Goal: Information Seeking & Learning: Learn about a topic

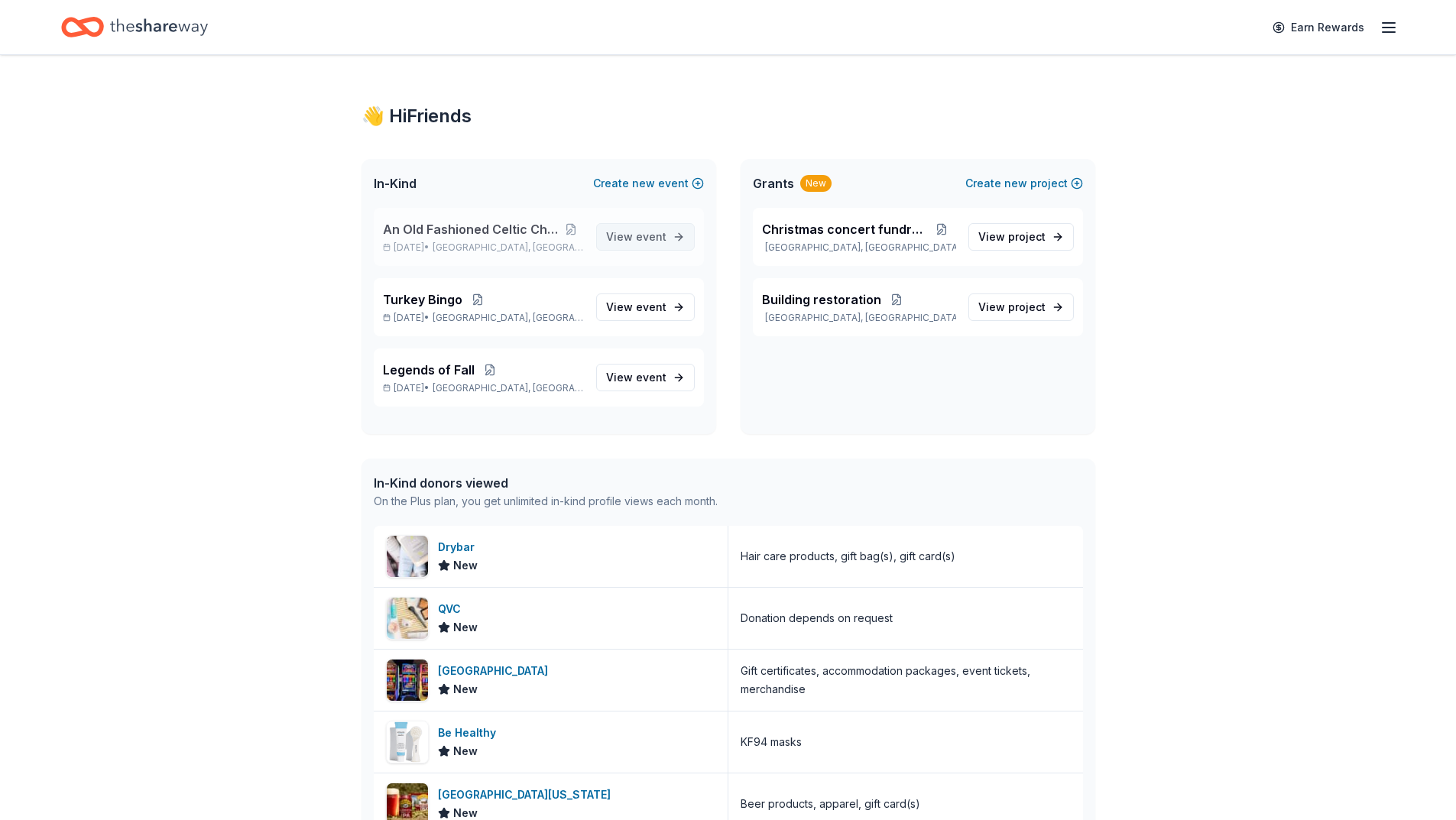
click at [614, 236] on span "View event" at bounding box center [636, 237] width 60 height 18
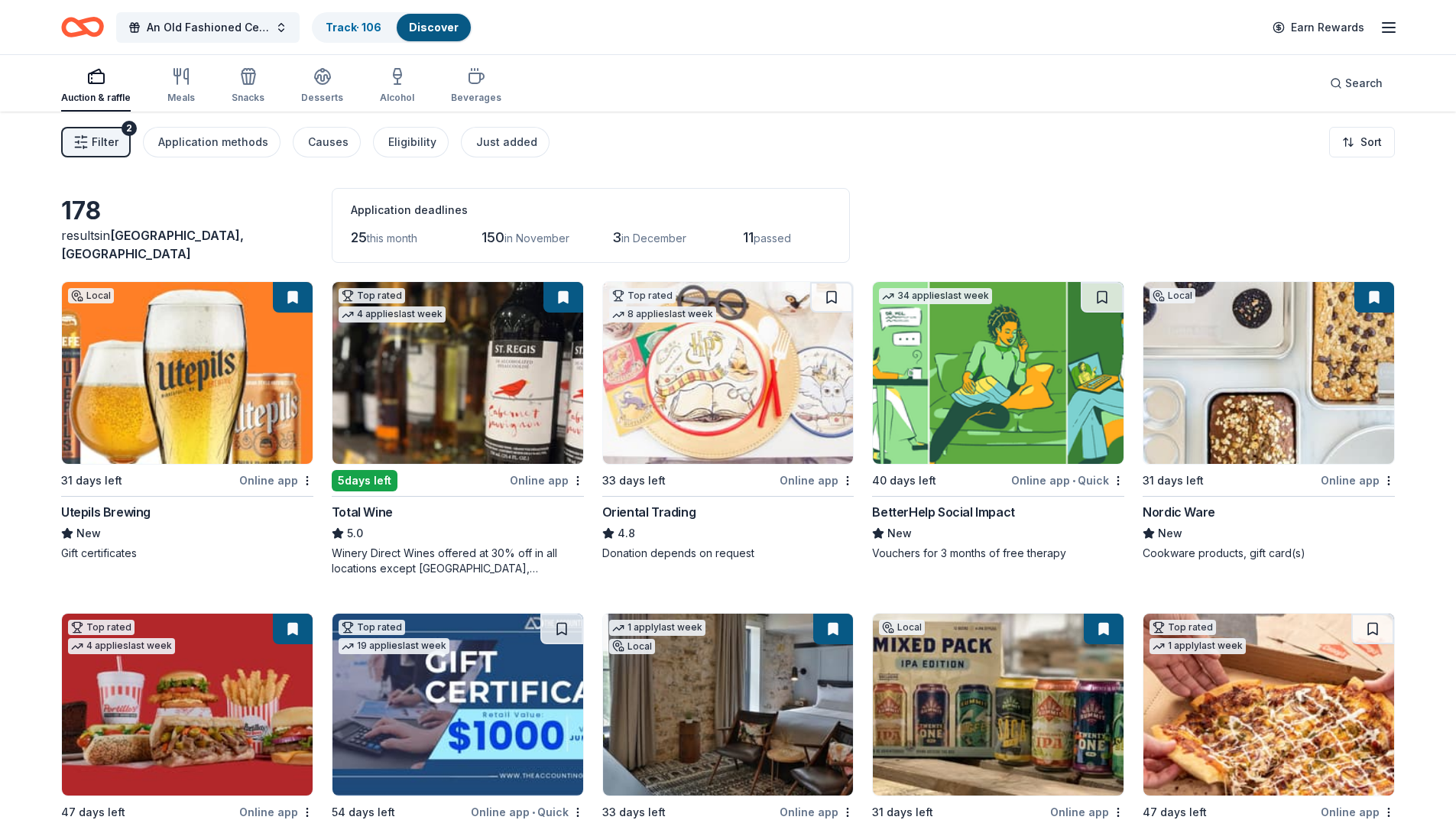
click at [105, 137] on span "Filter" at bounding box center [104, 142] width 27 height 18
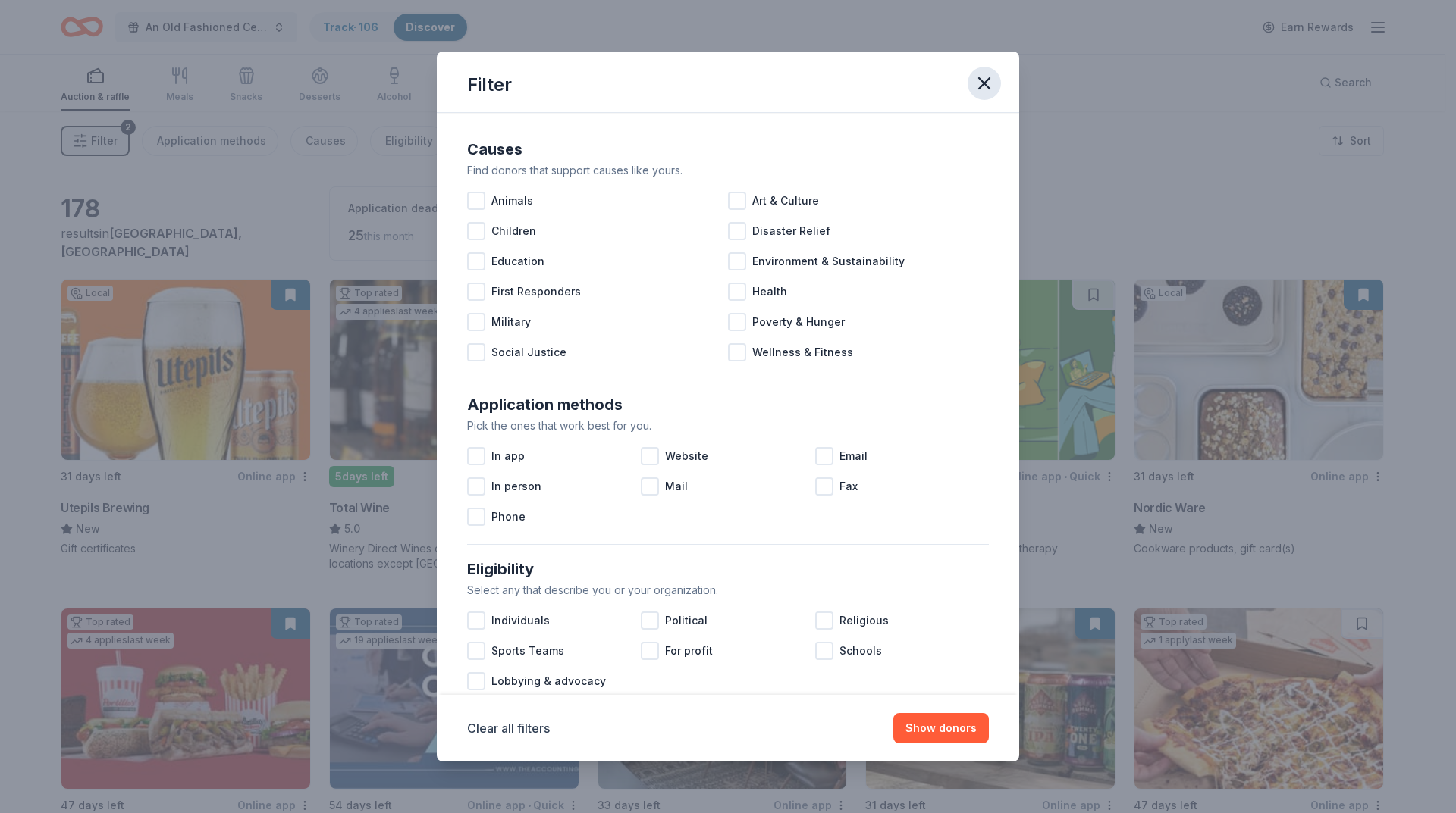
click at [981, 90] on icon "button" at bounding box center [984, 83] width 21 height 21
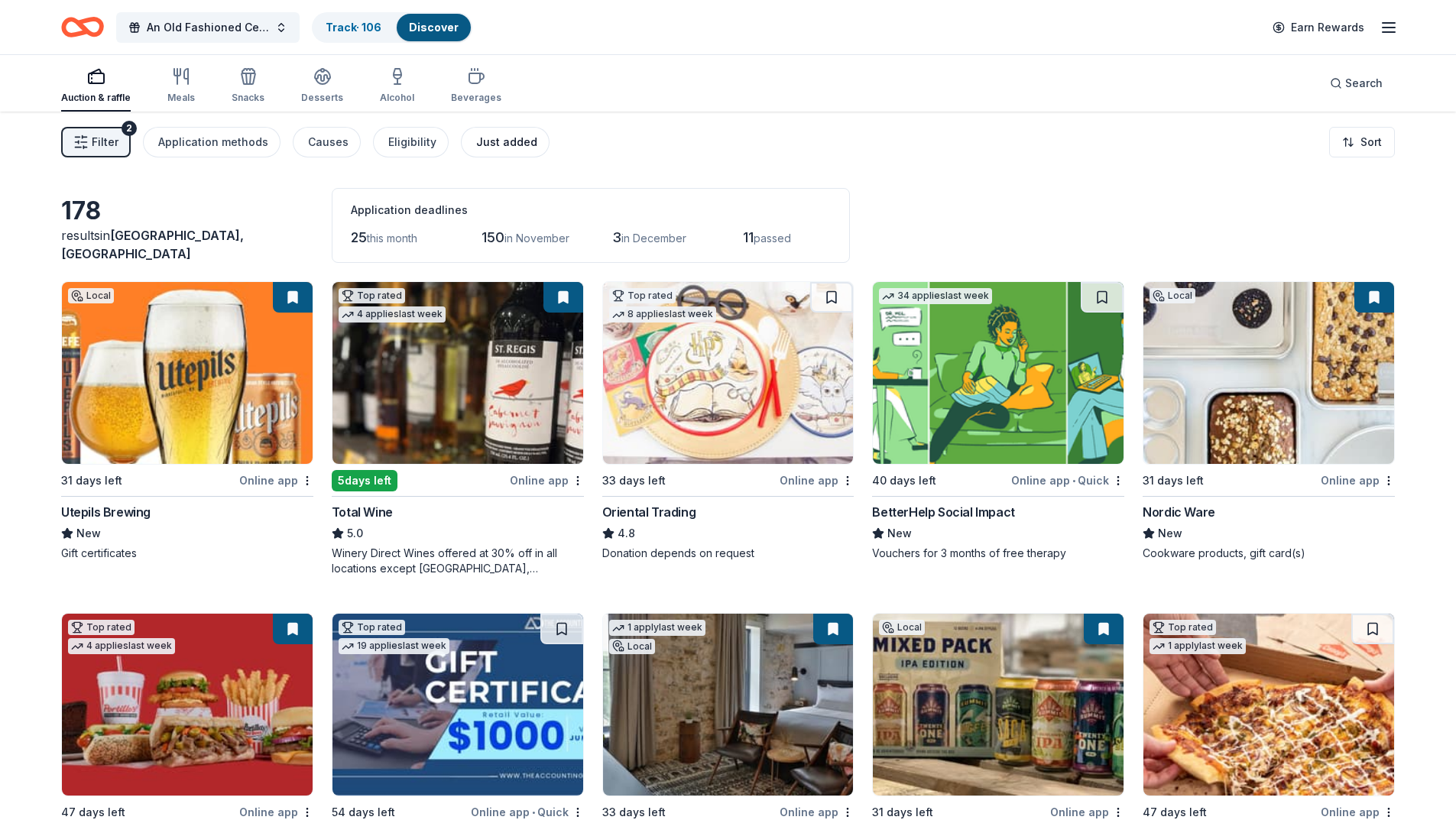
click at [476, 141] on div "Just added" at bounding box center [507, 142] width 61 height 18
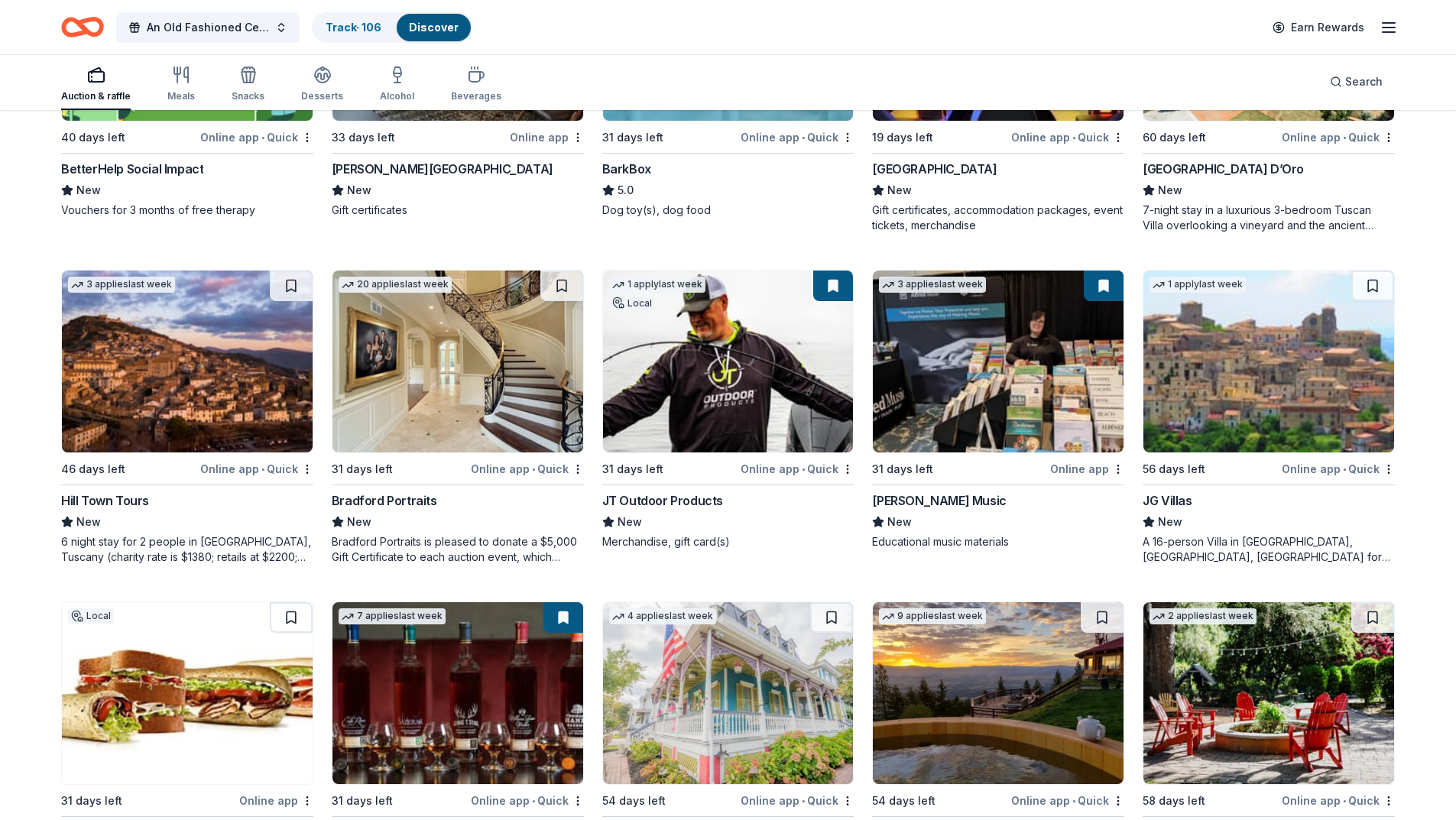
scroll to position [383, 0]
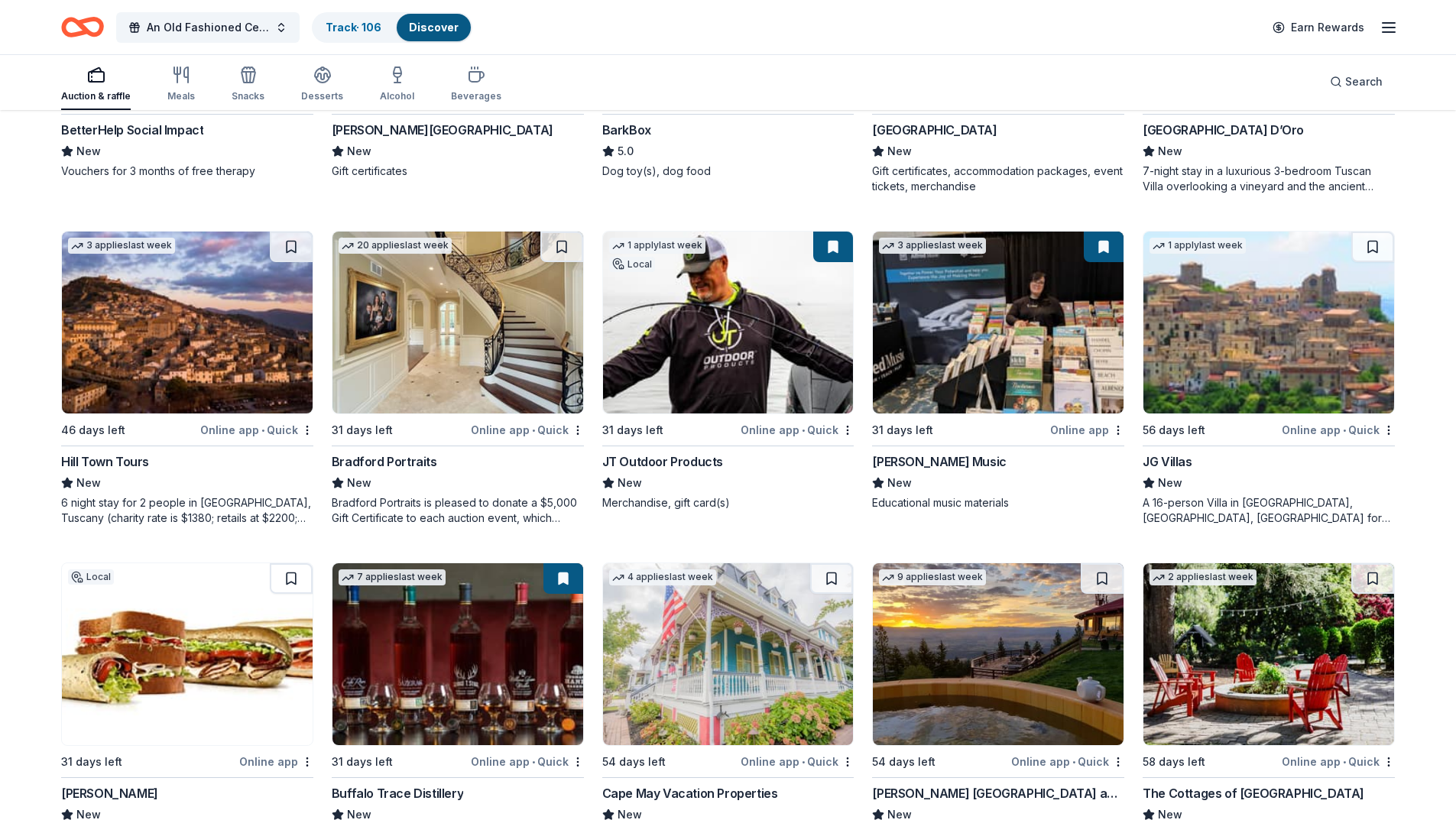
click at [441, 379] on img at bounding box center [458, 322] width 250 height 182
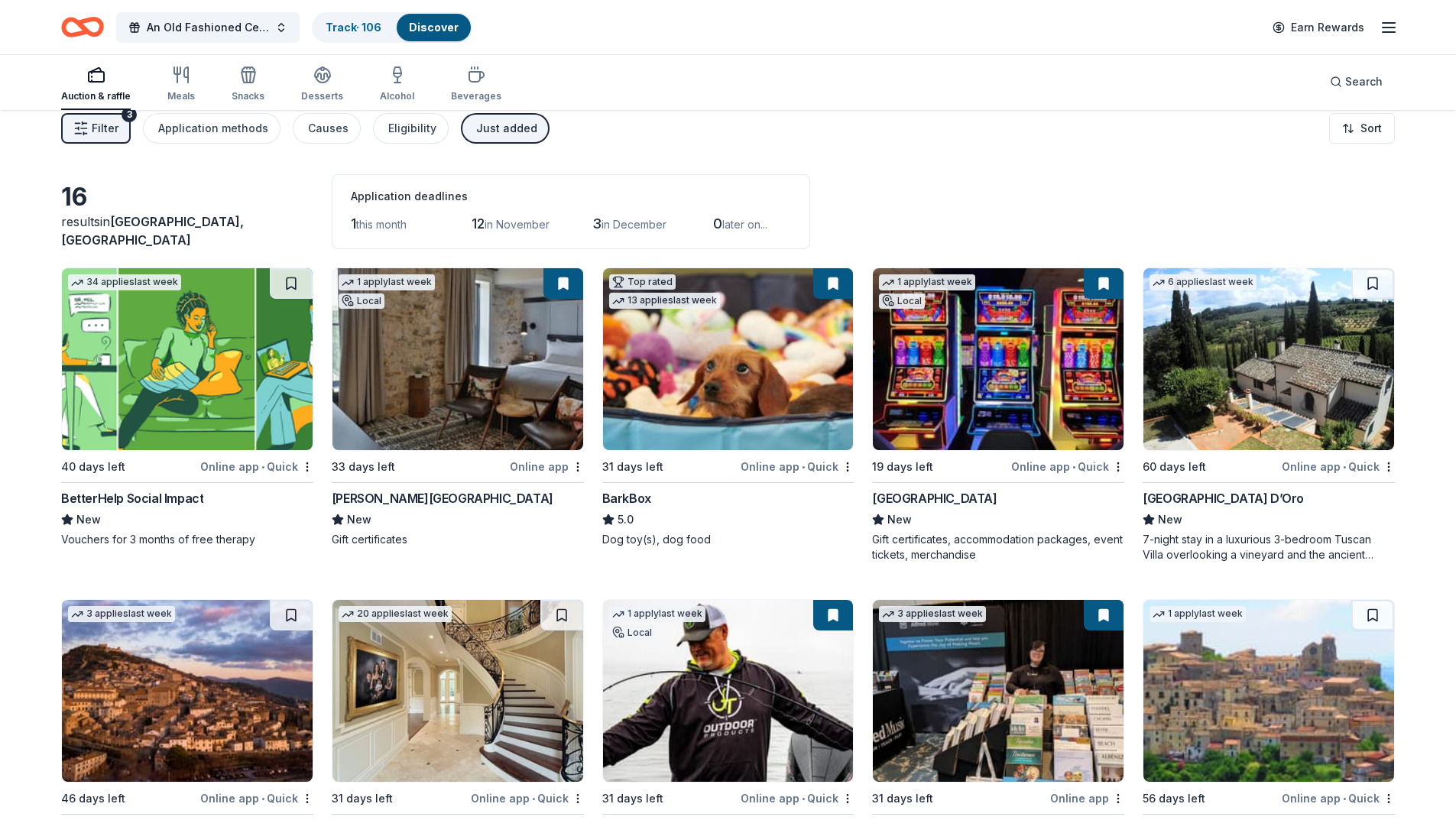
scroll to position [0, 0]
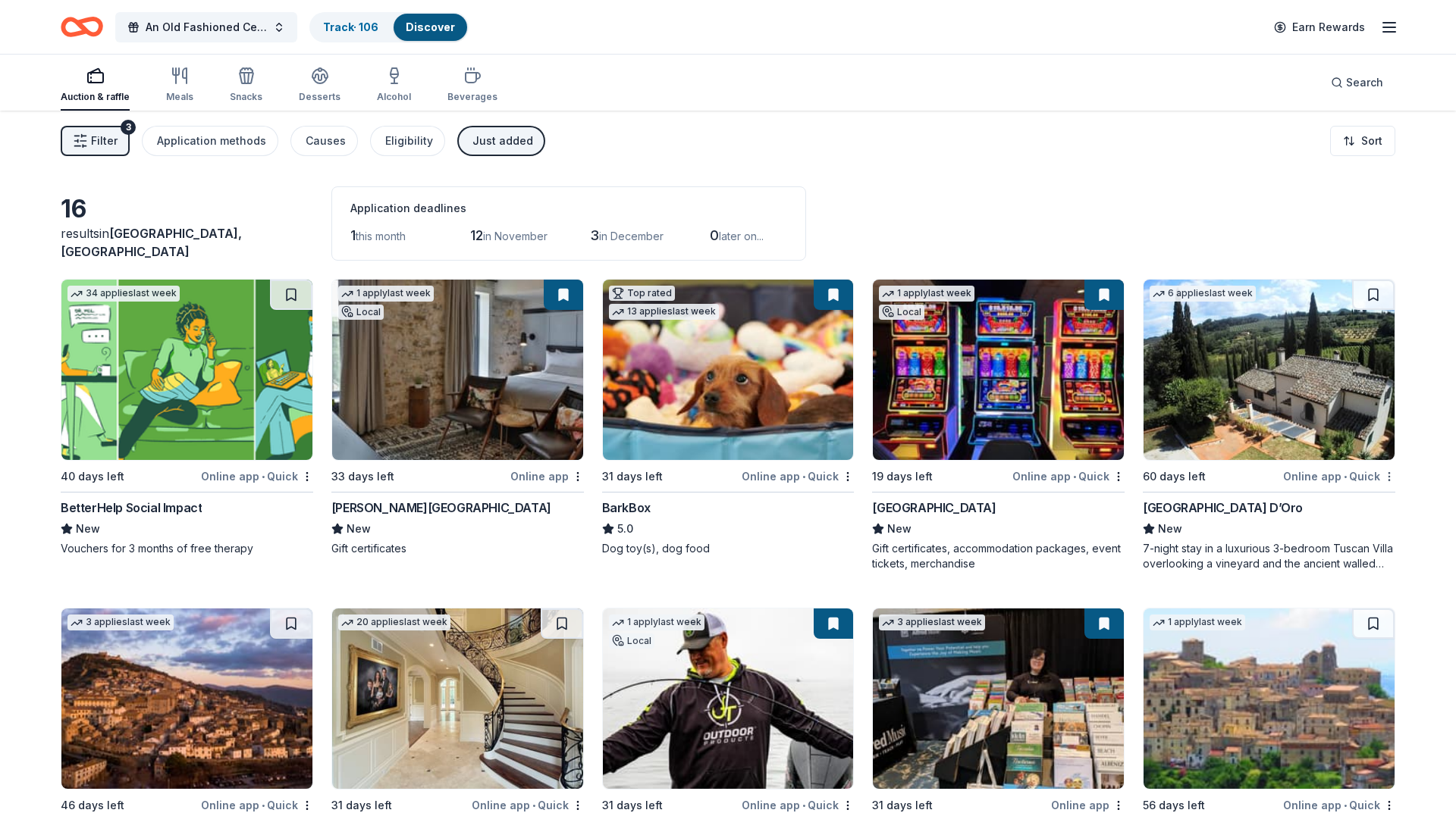
click at [1379, 475] on html "An Old Fashioned Celtic Christmas Track · 106 Discover Earn Rewards Auction & r…" at bounding box center [728, 406] width 1456 height 813
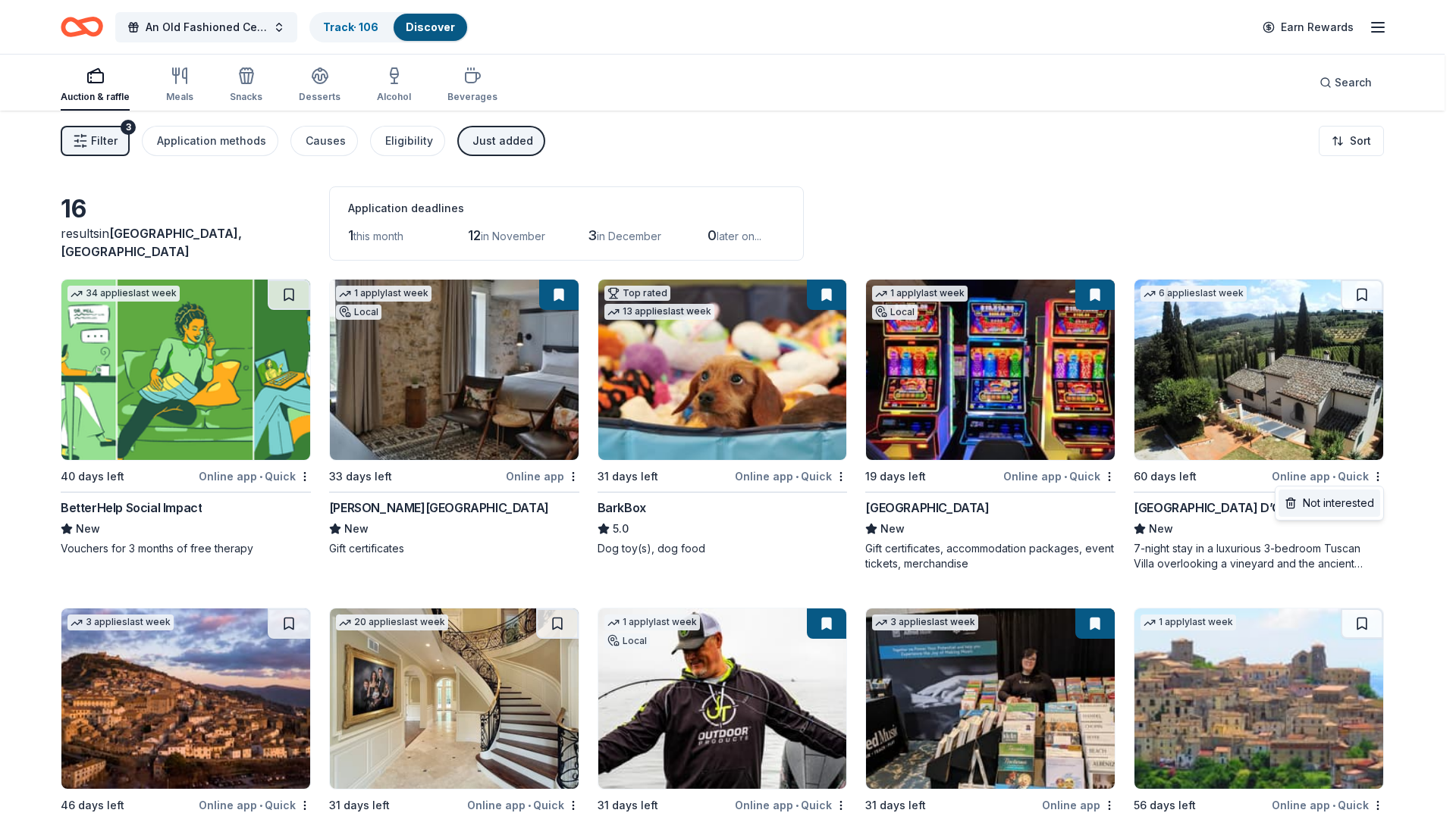
click at [1354, 500] on div "Not interested" at bounding box center [1330, 503] width 102 height 28
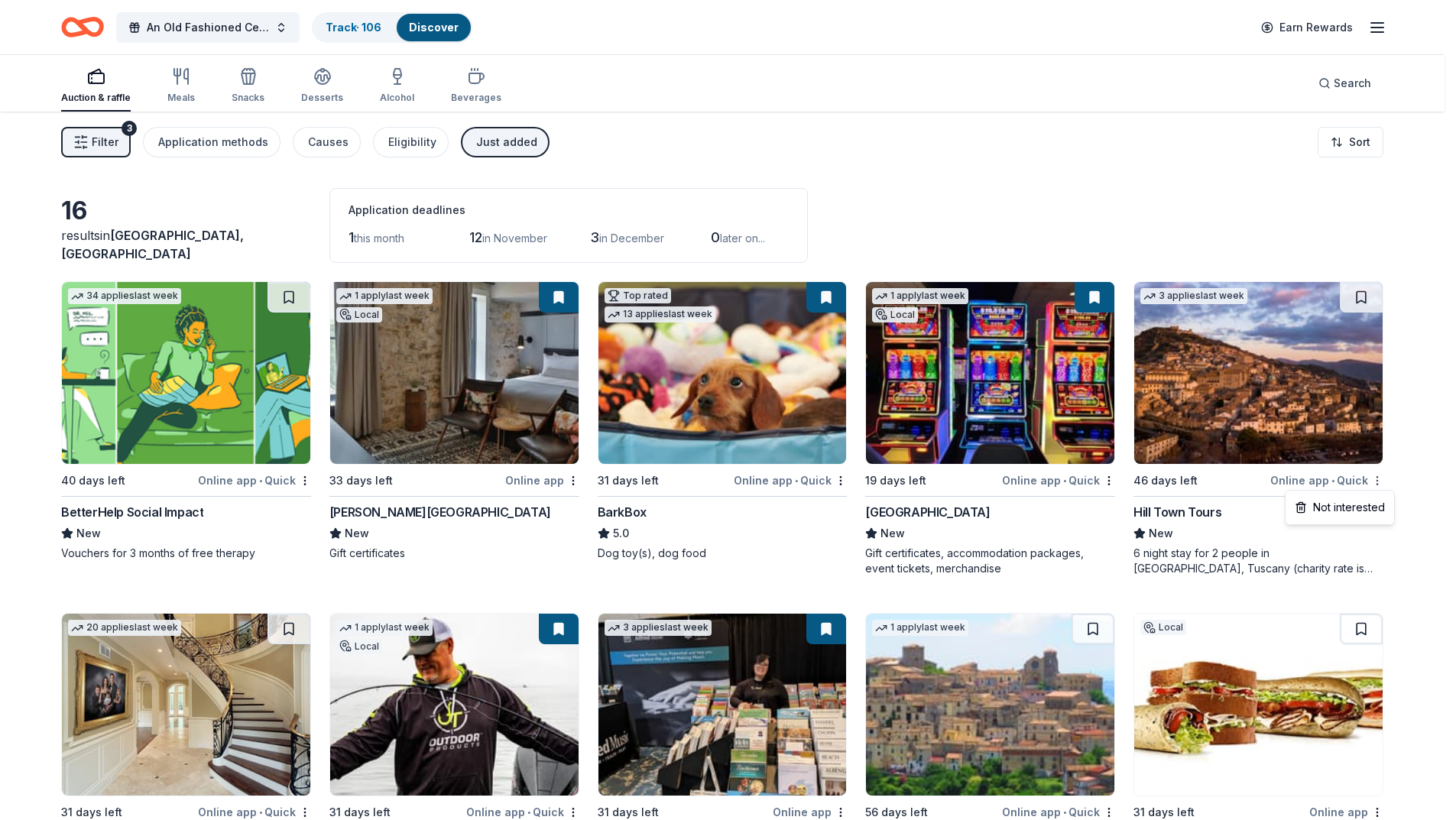
click at [1390, 481] on html "An Old Fashioned Celtic Christmas Track · 106 Discover Earn Rewards Auction & r…" at bounding box center [728, 410] width 1456 height 820
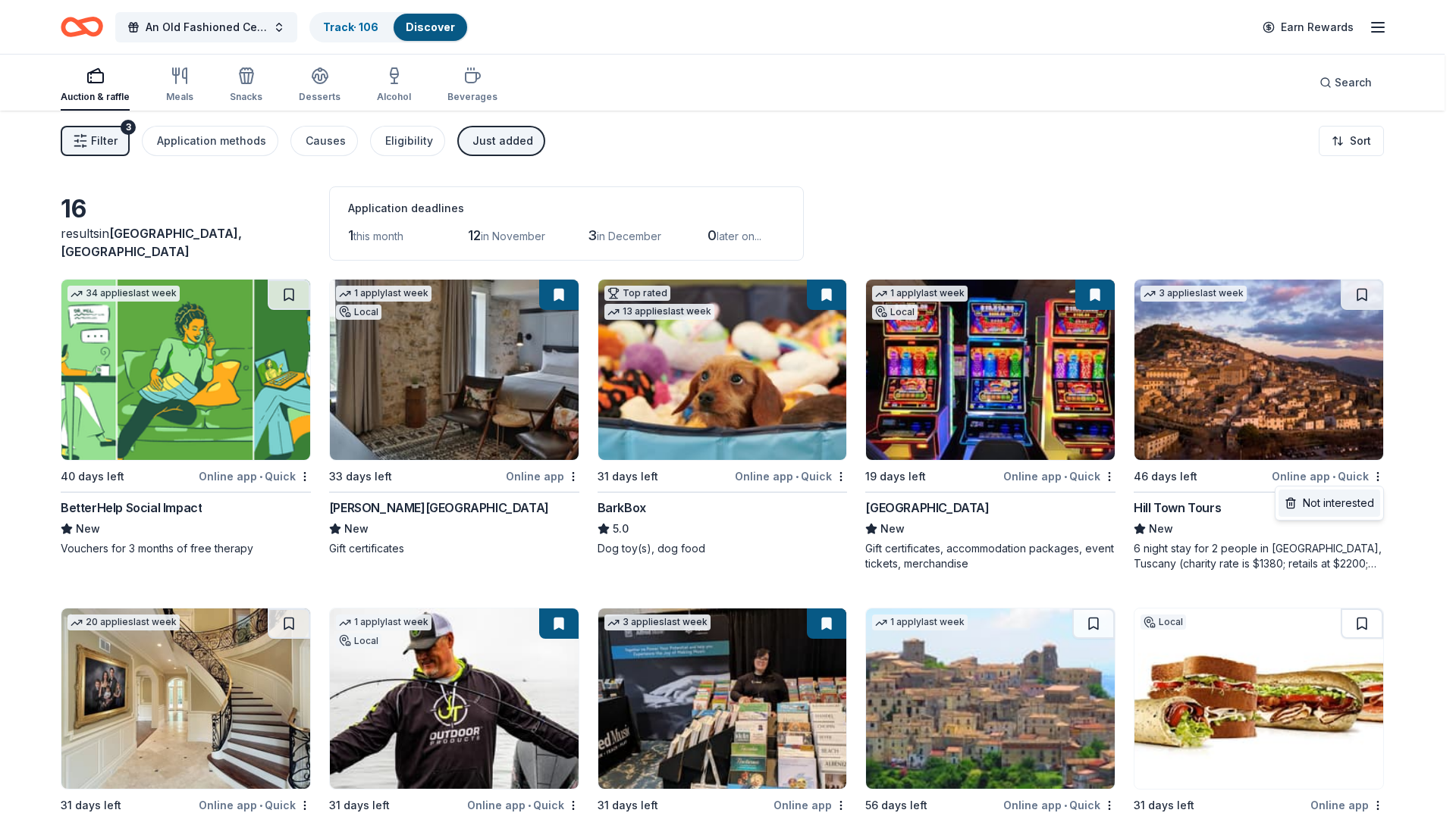
click at [1356, 508] on div "Not interested" at bounding box center [1330, 503] width 102 height 28
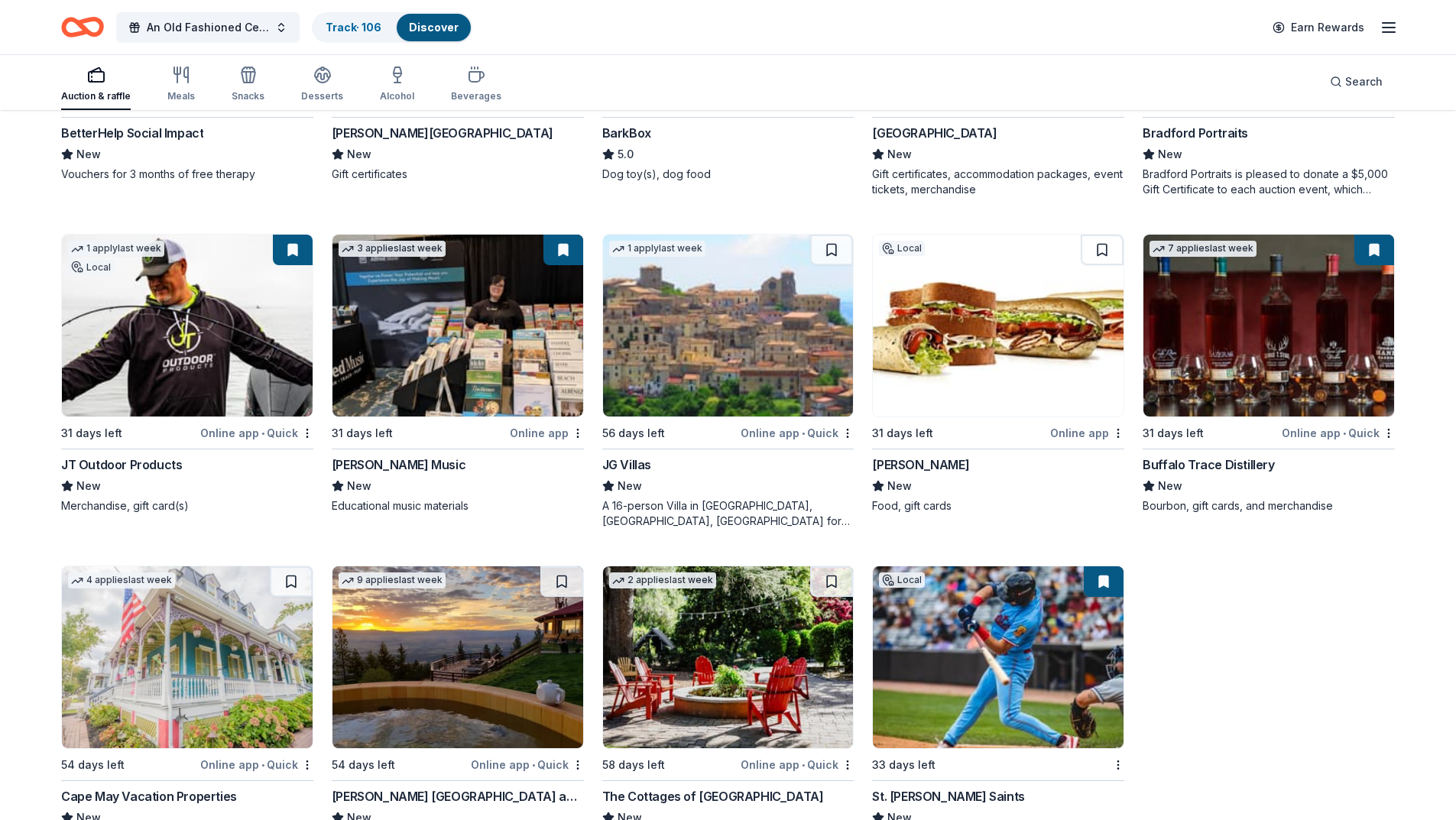
scroll to position [450, 0]
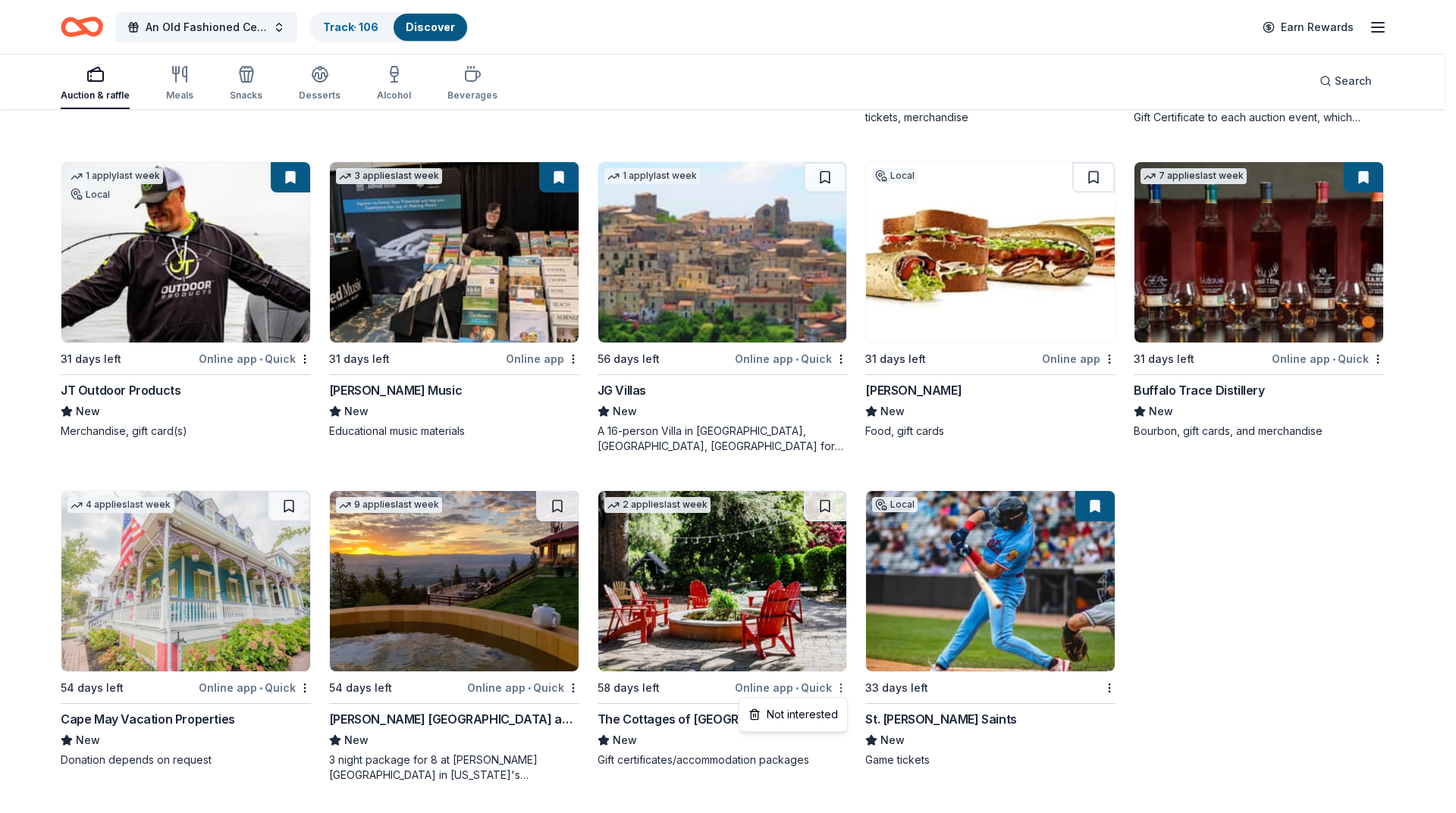
click at [822, 716] on div "Not interested" at bounding box center [793, 715] width 102 height 28
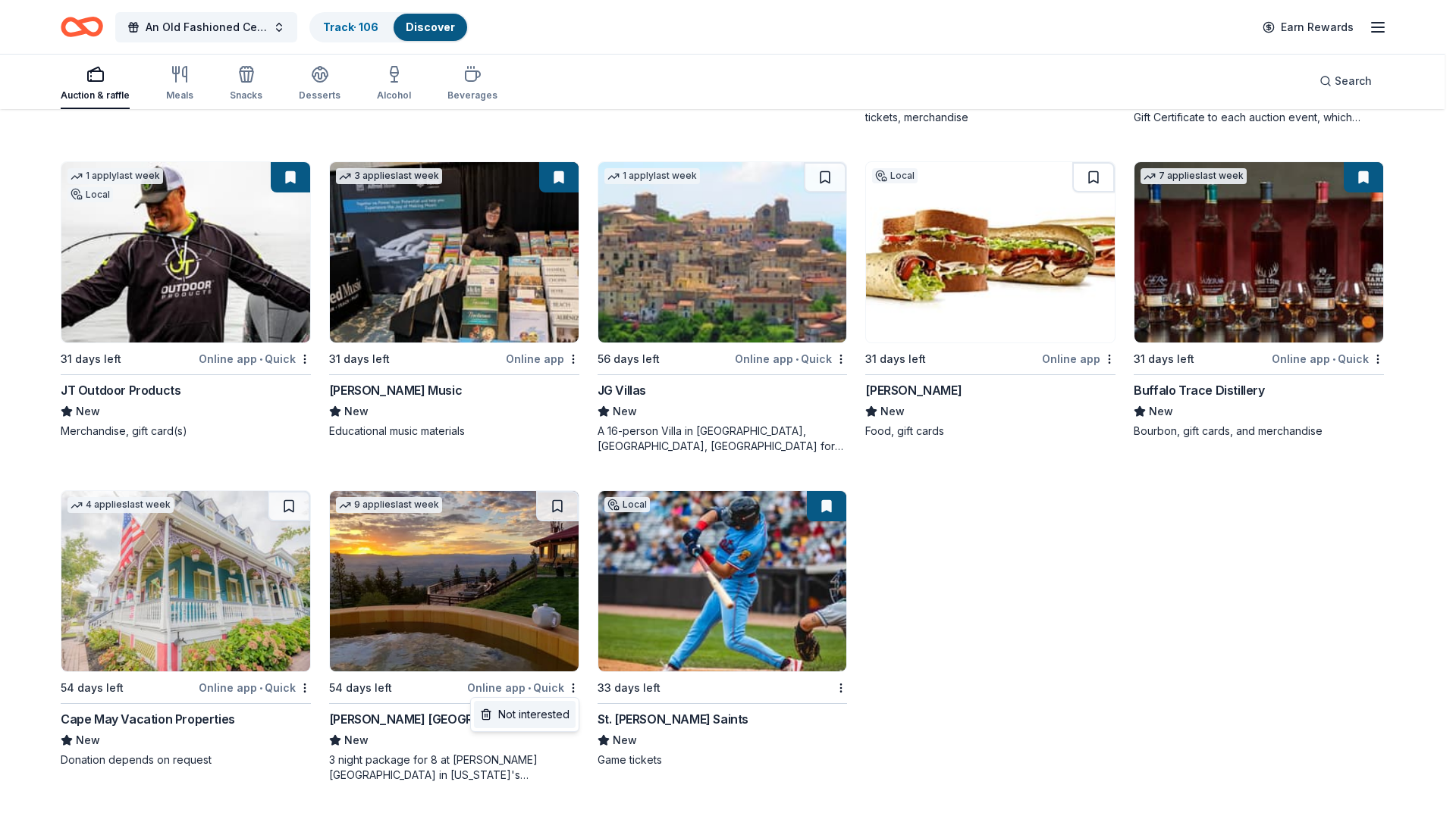
click at [552, 713] on div "Not interested" at bounding box center [525, 715] width 102 height 28
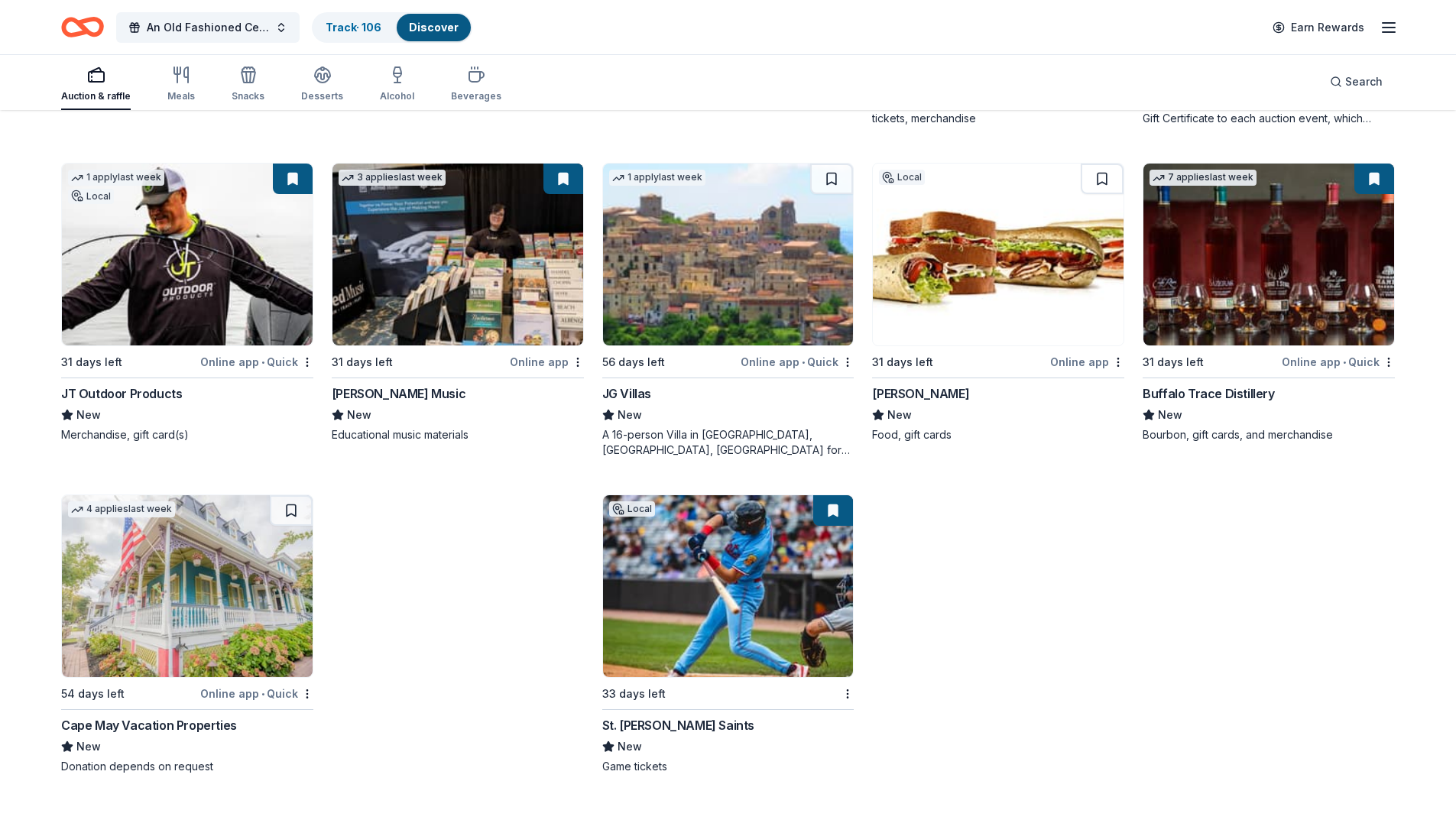
scroll to position [435, 0]
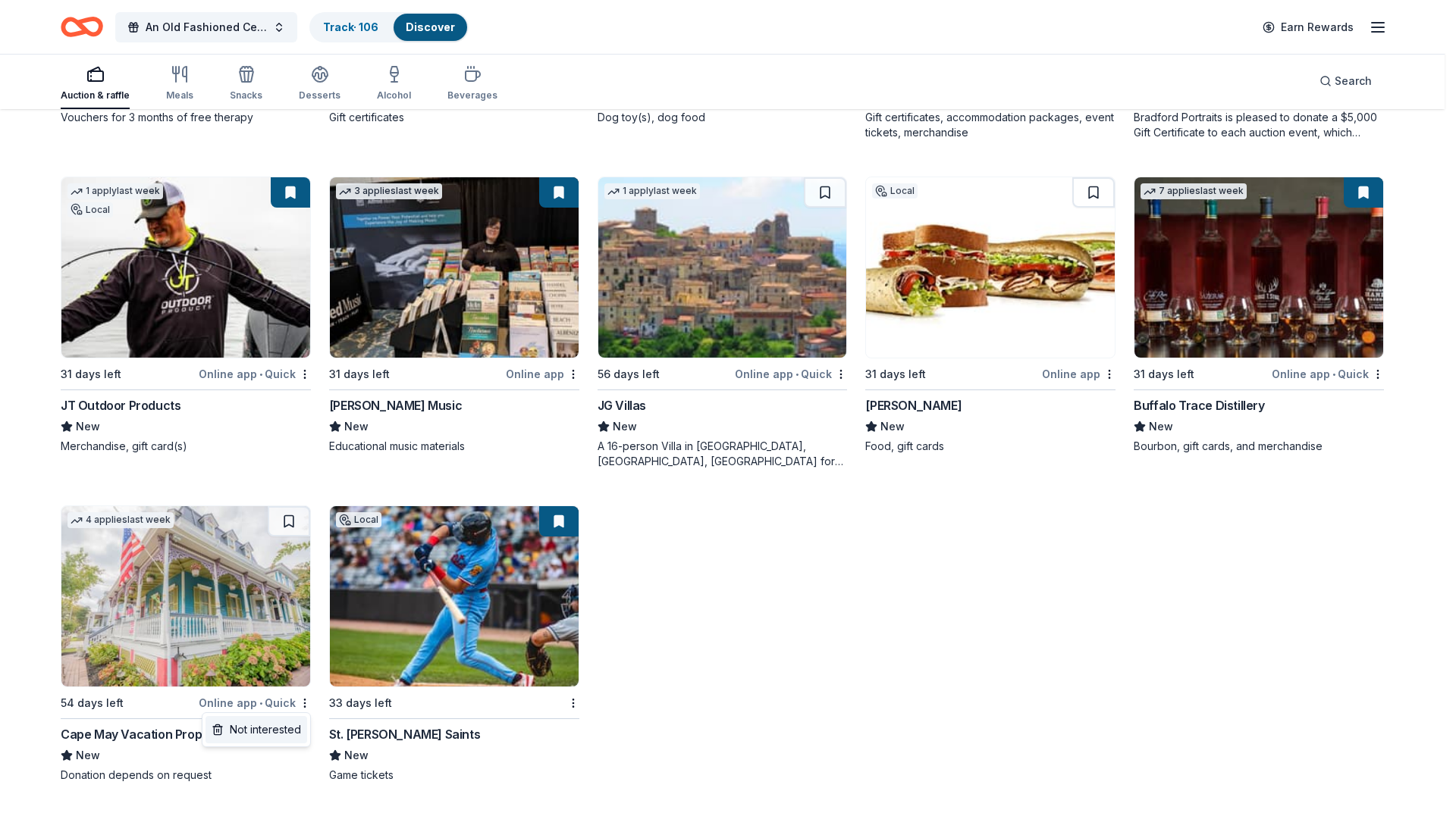
click at [283, 726] on div "Not interested" at bounding box center [257, 730] width 102 height 28
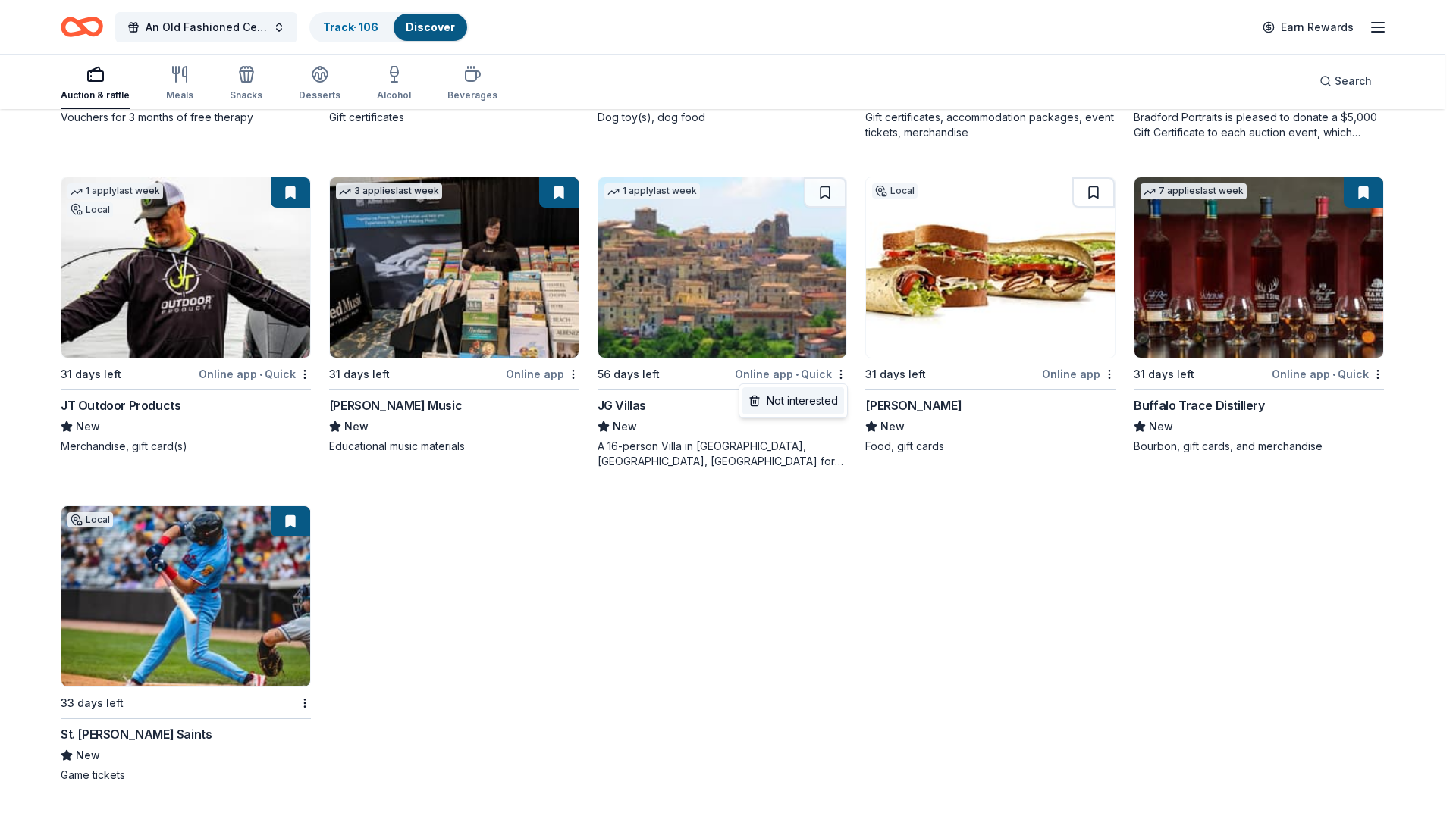
click at [813, 399] on div "Not interested" at bounding box center [793, 401] width 102 height 28
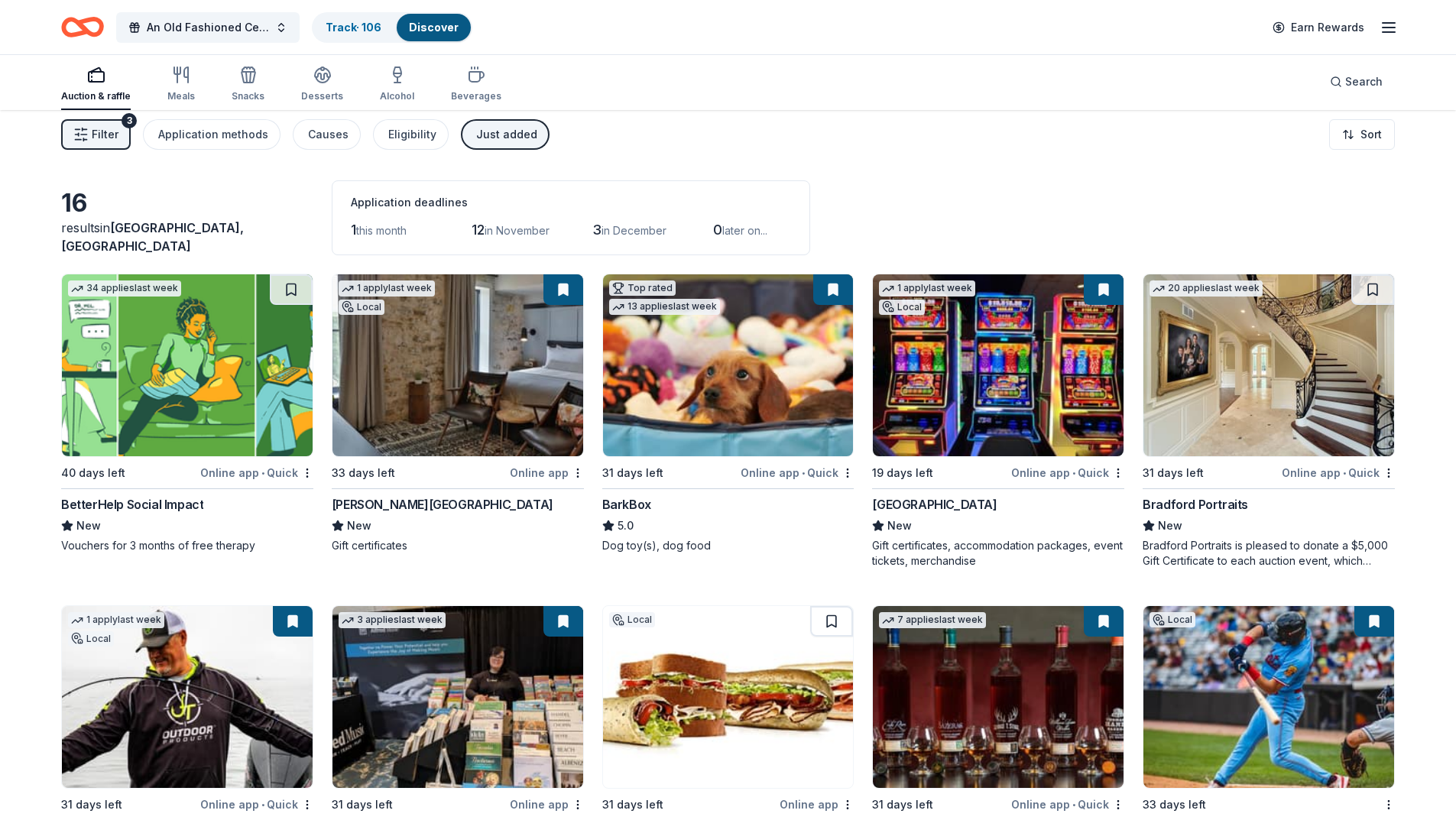
scroll to position [0, 0]
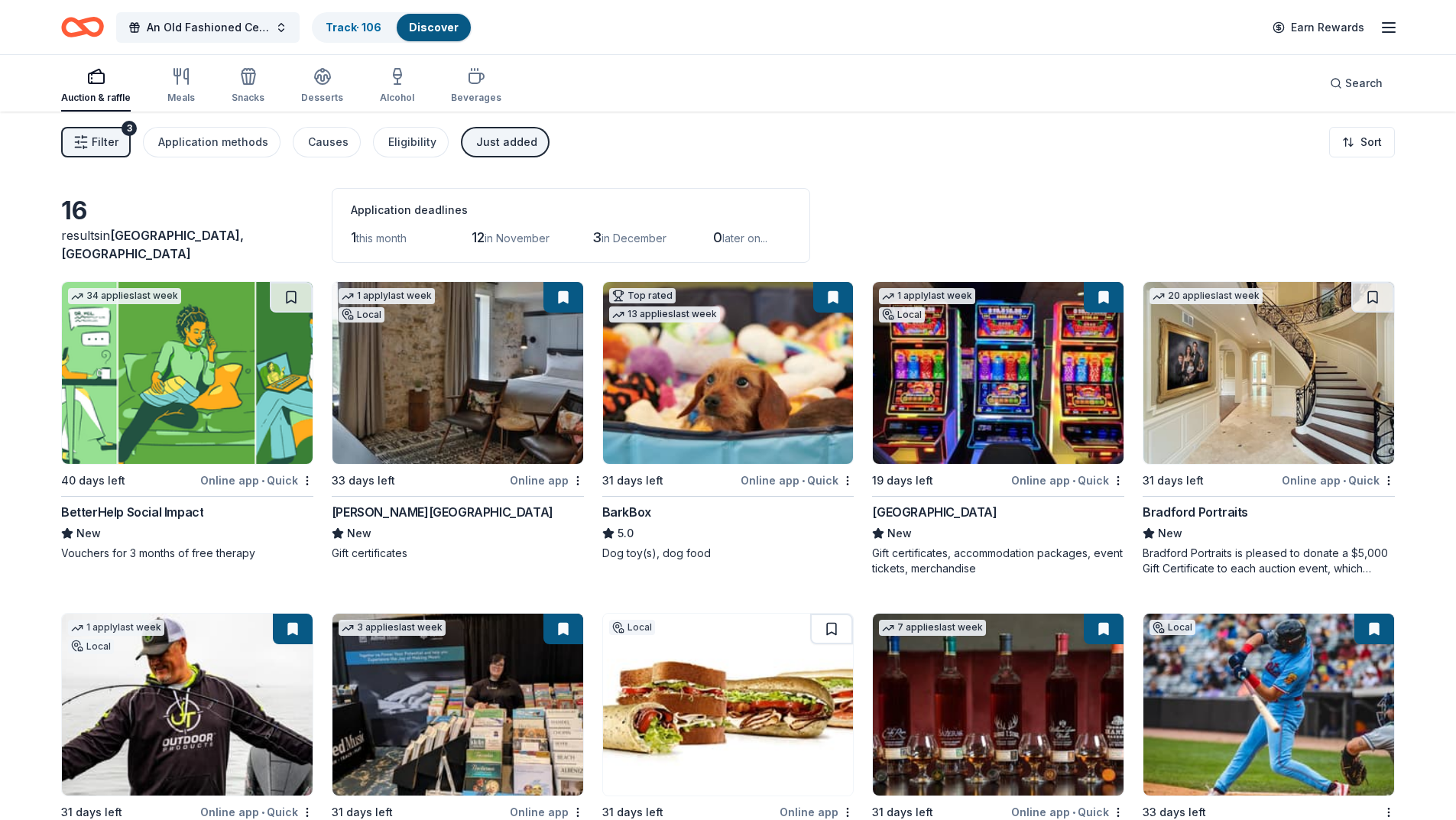
click at [388, 237] on span "this month" at bounding box center [382, 238] width 51 height 13
click at [354, 237] on span "1" at bounding box center [353, 237] width 6 height 16
click at [358, 30] on link "Track · 106" at bounding box center [353, 27] width 55 height 13
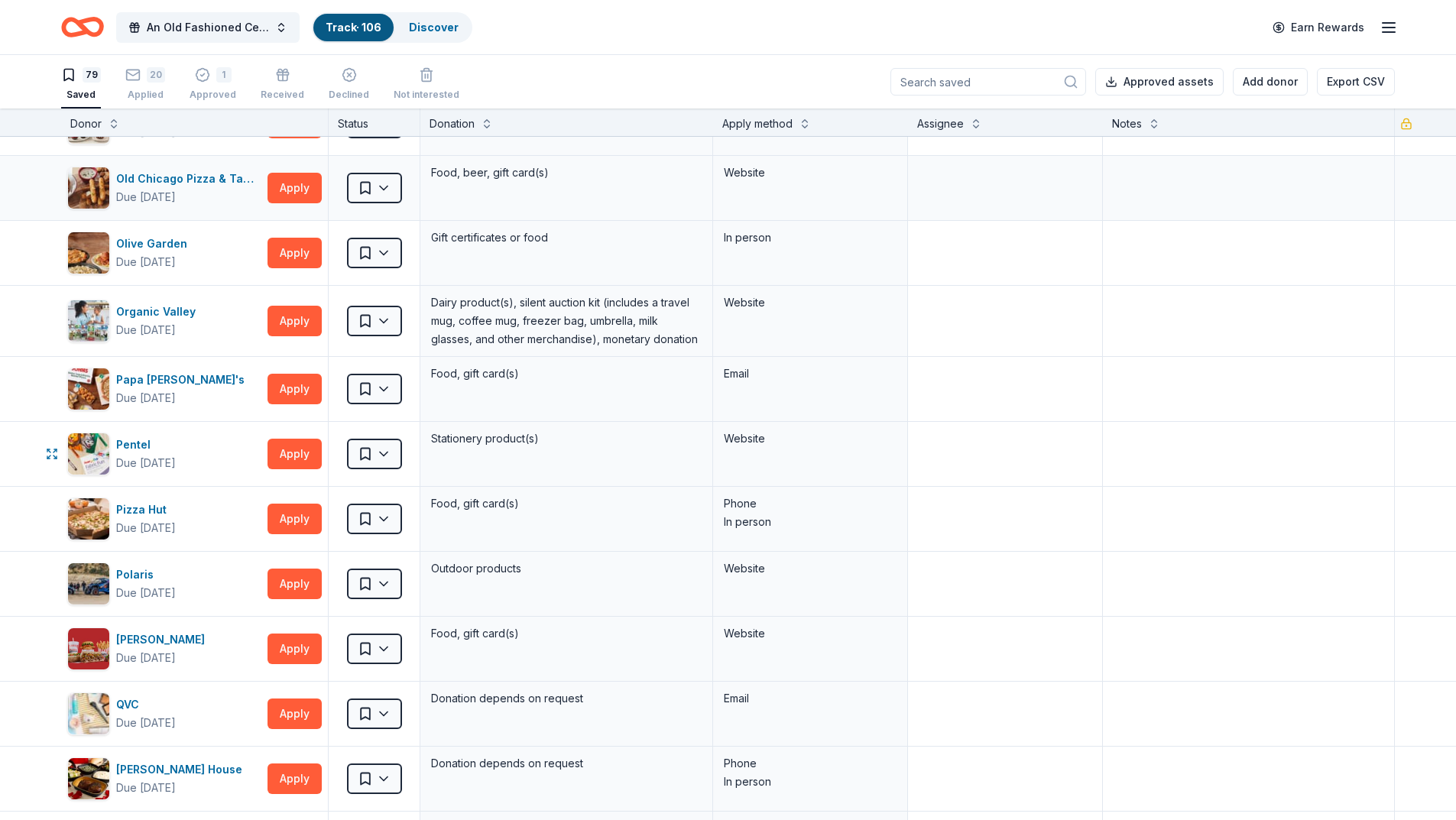
scroll to position [3214, 0]
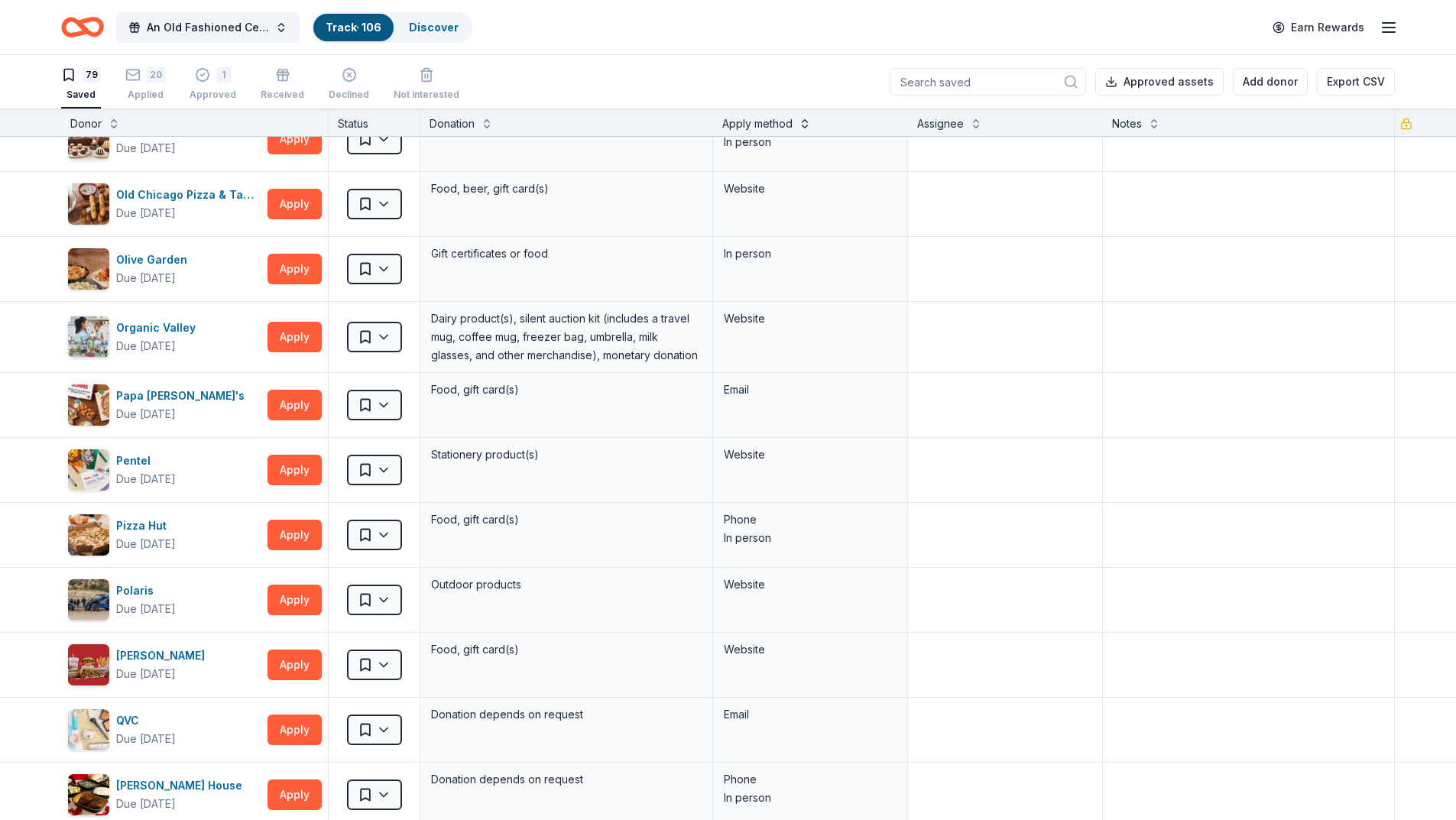
click at [802, 124] on button at bounding box center [804, 122] width 12 height 16
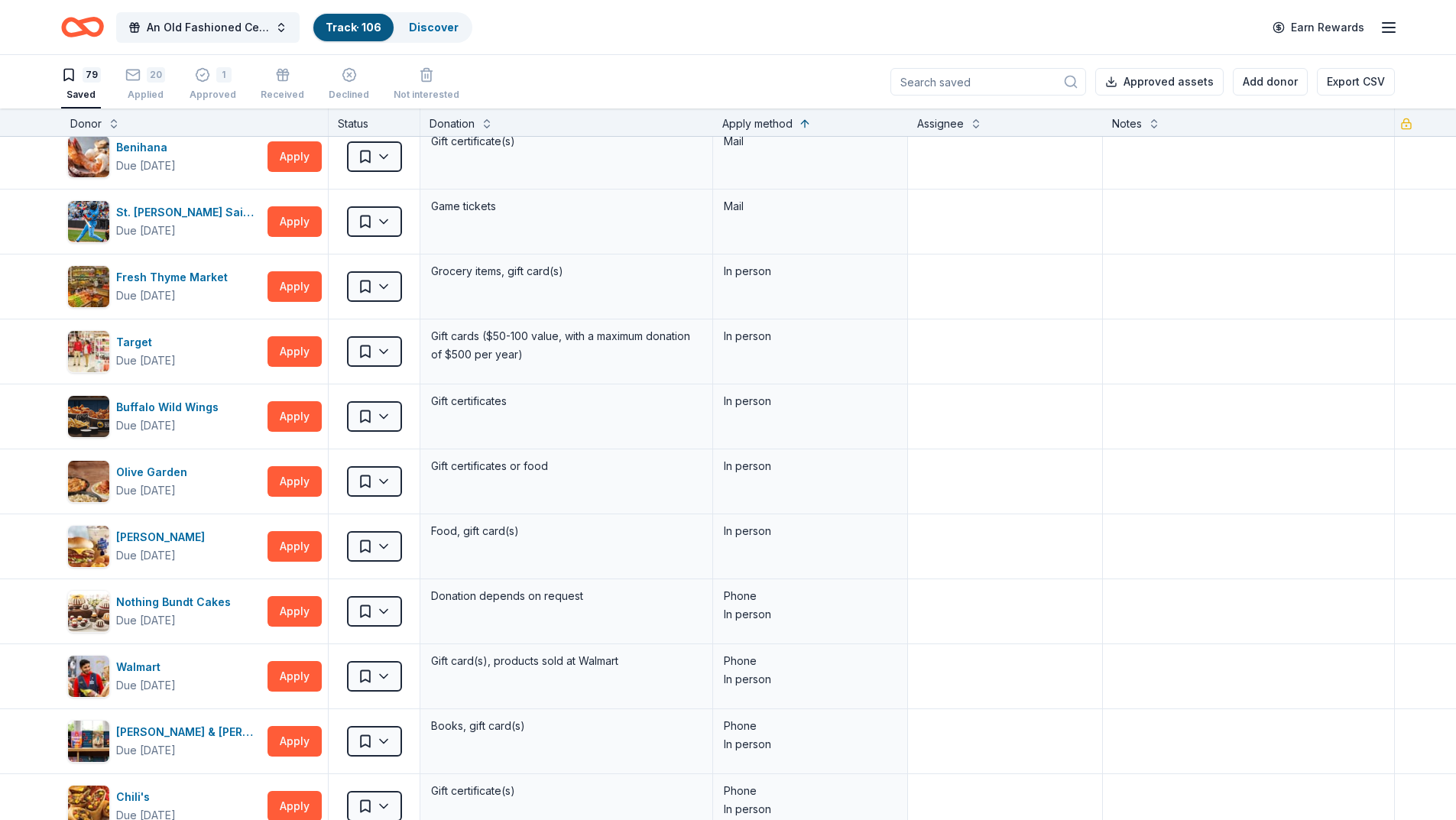
scroll to position [0, 0]
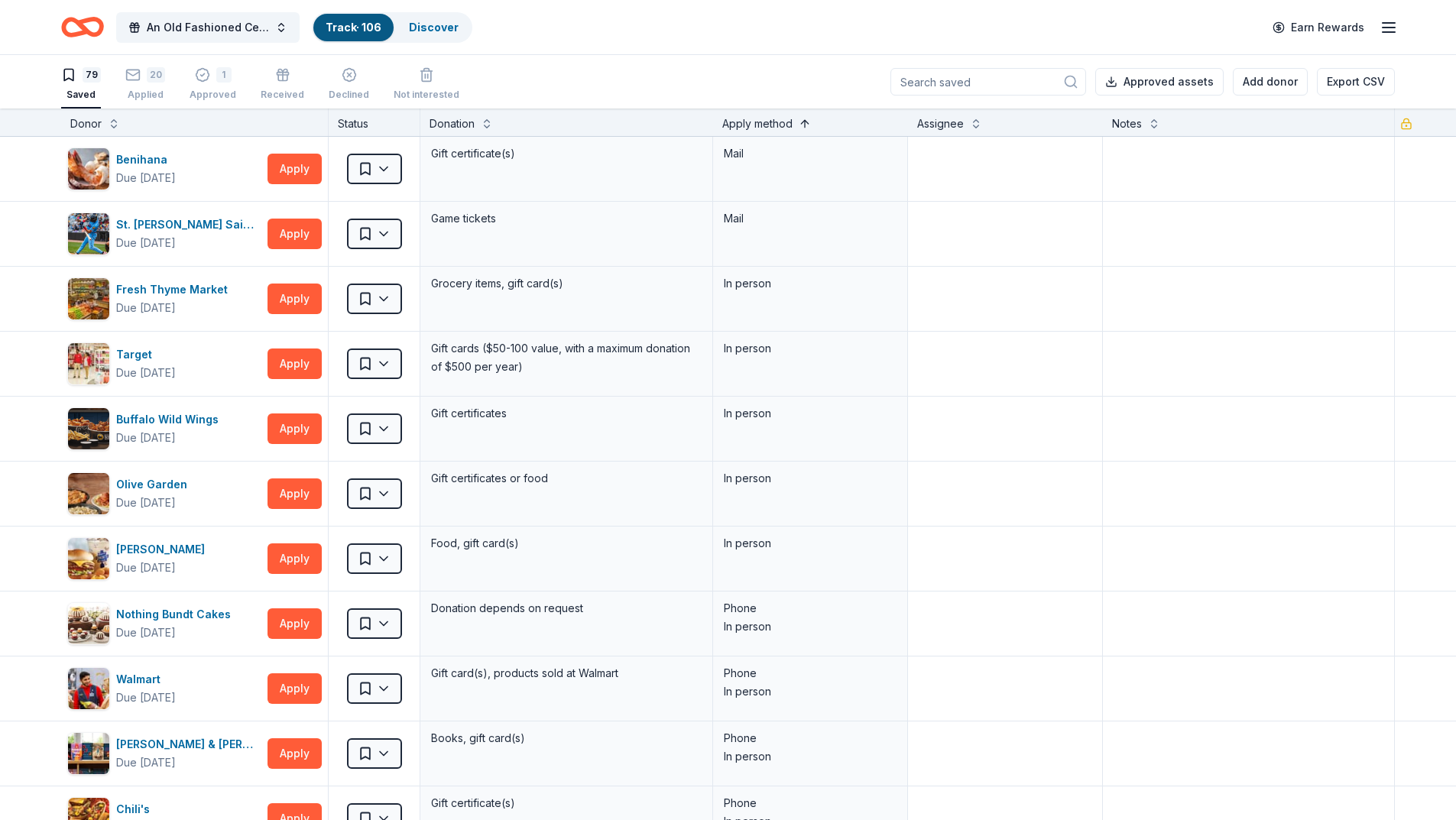
click at [799, 127] on button at bounding box center [804, 122] width 12 height 16
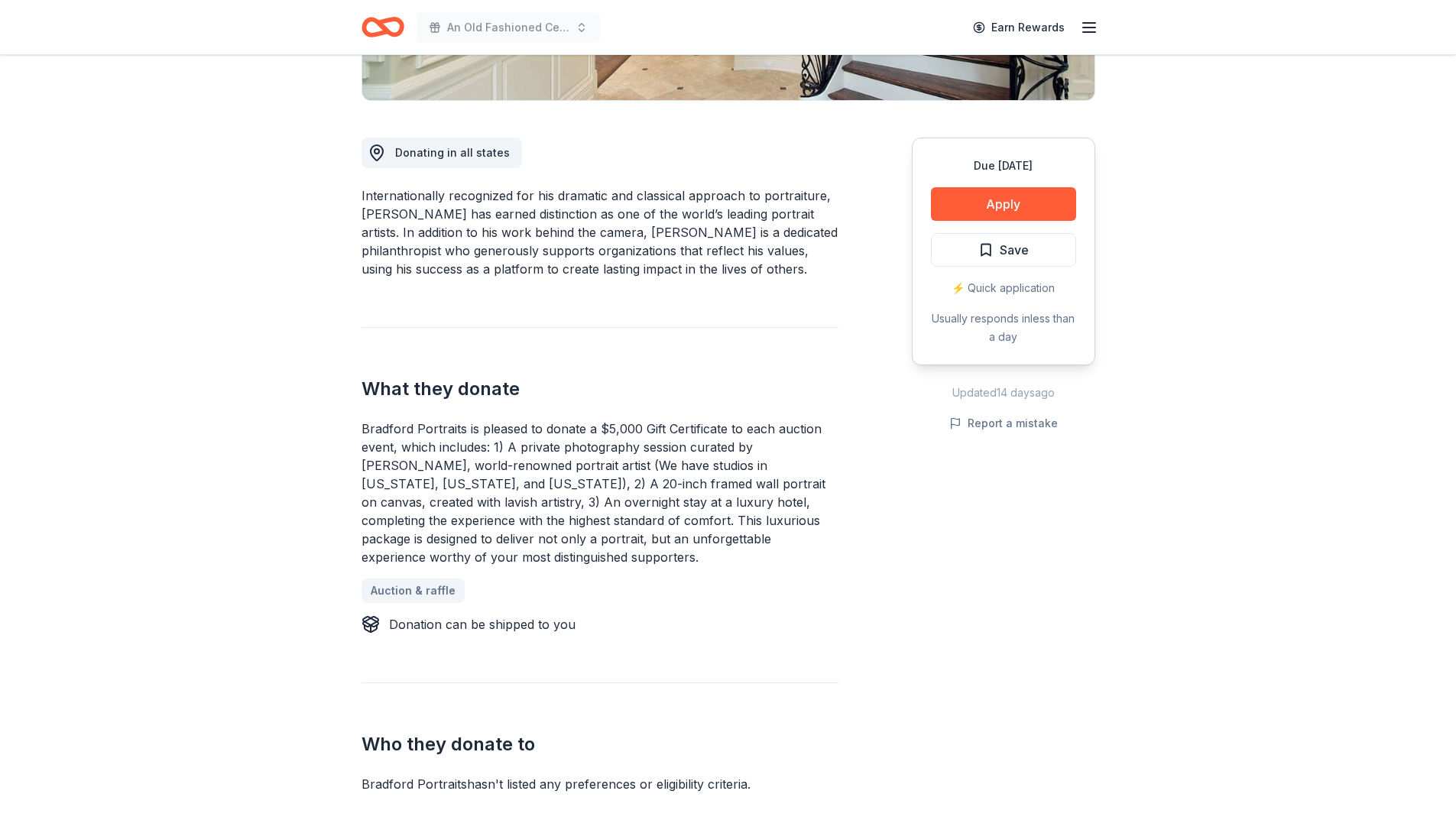
scroll to position [383, 0]
